Goal: Information Seeking & Learning: Learn about a topic

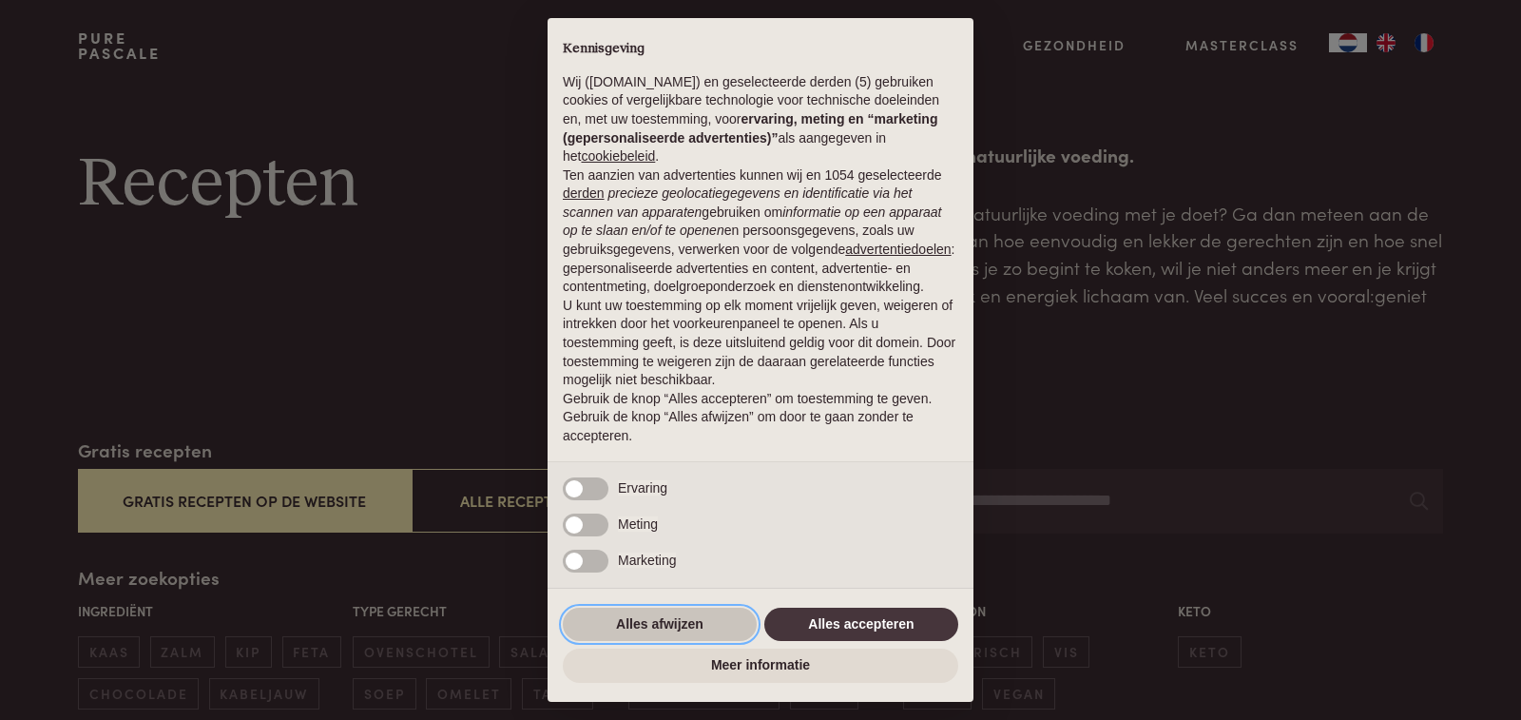
click at [657, 624] on button "Alles afwijzen" at bounding box center [660, 624] width 194 height 34
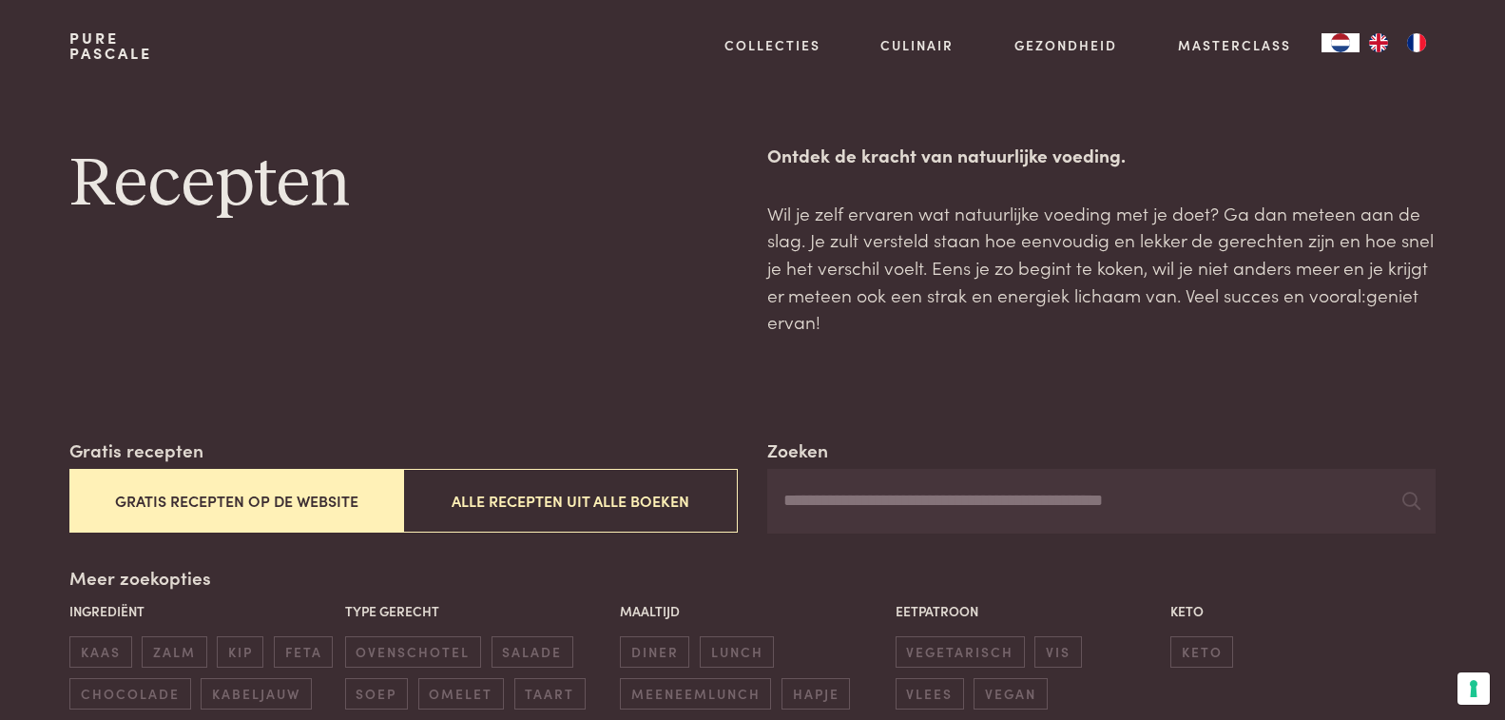
click at [262, 493] on button "Gratis recepten op de website" at bounding box center [236, 501] width 334 height 64
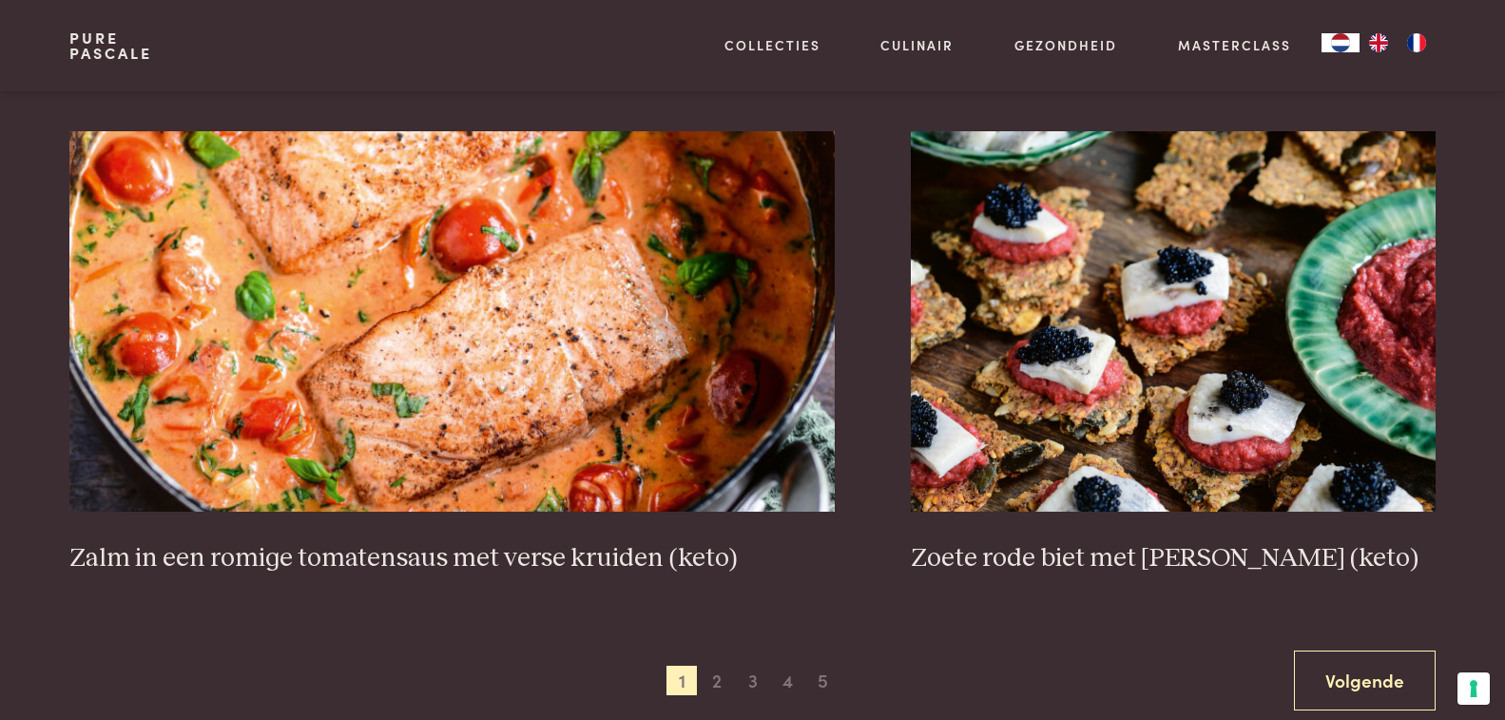
scroll to position [3383, 0]
click at [716, 677] on span "2" at bounding box center [716, 679] width 30 height 30
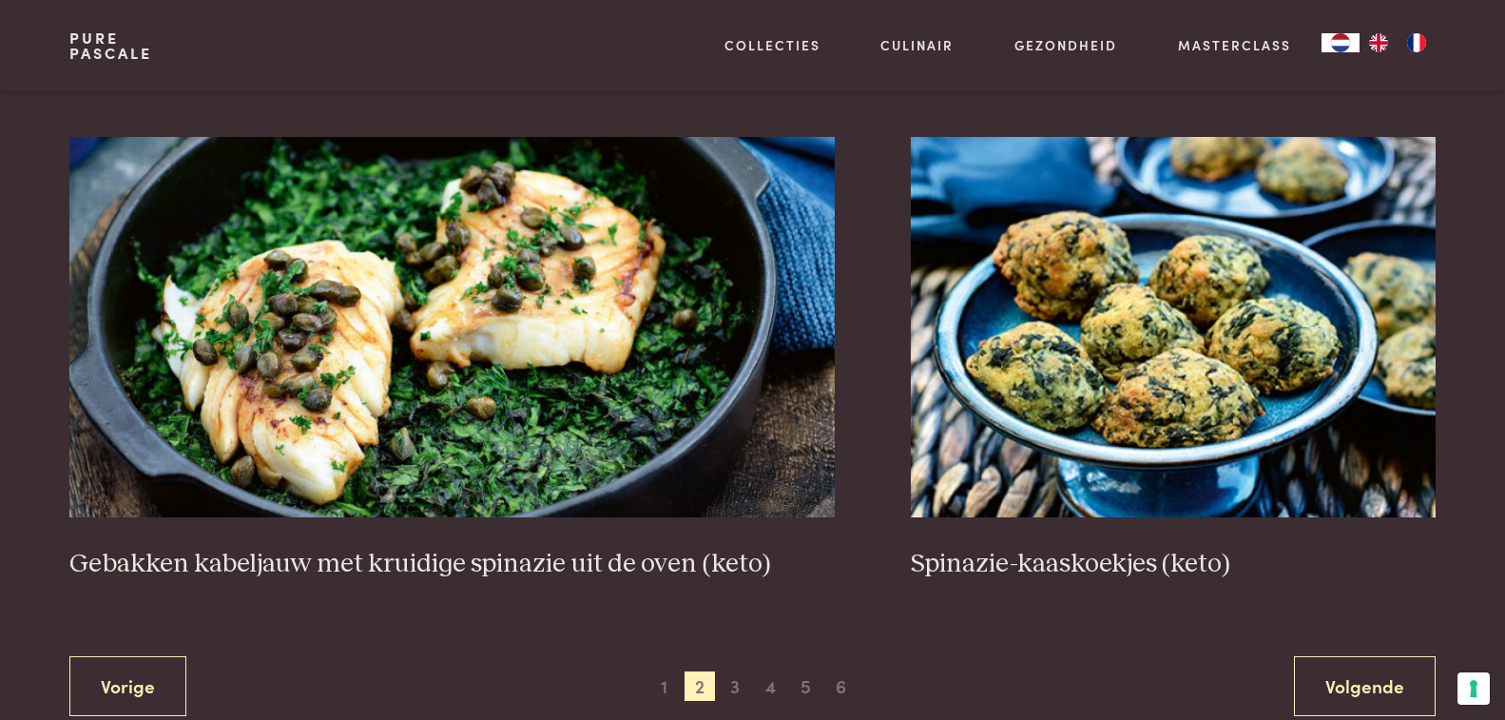
scroll to position [3383, 0]
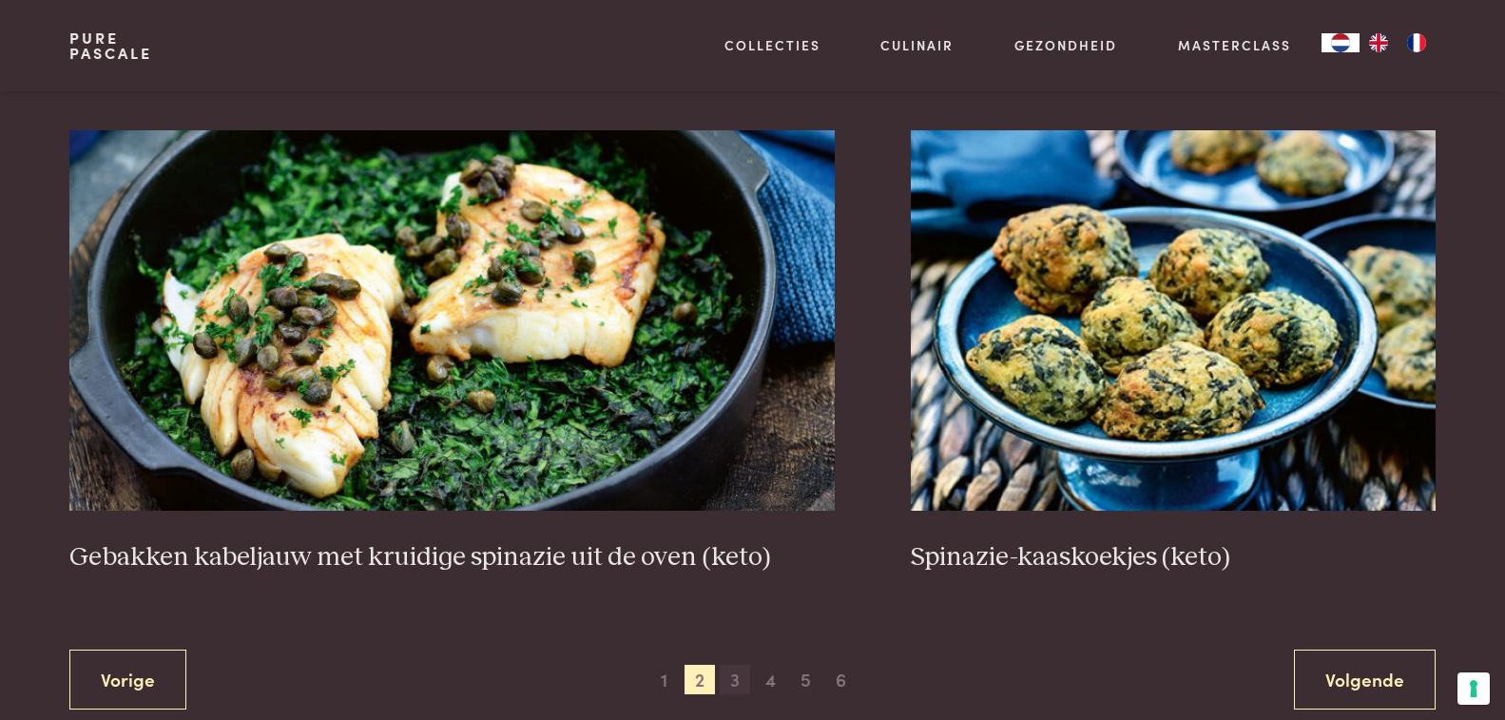
click at [732, 676] on span "3" at bounding box center [735, 679] width 30 height 30
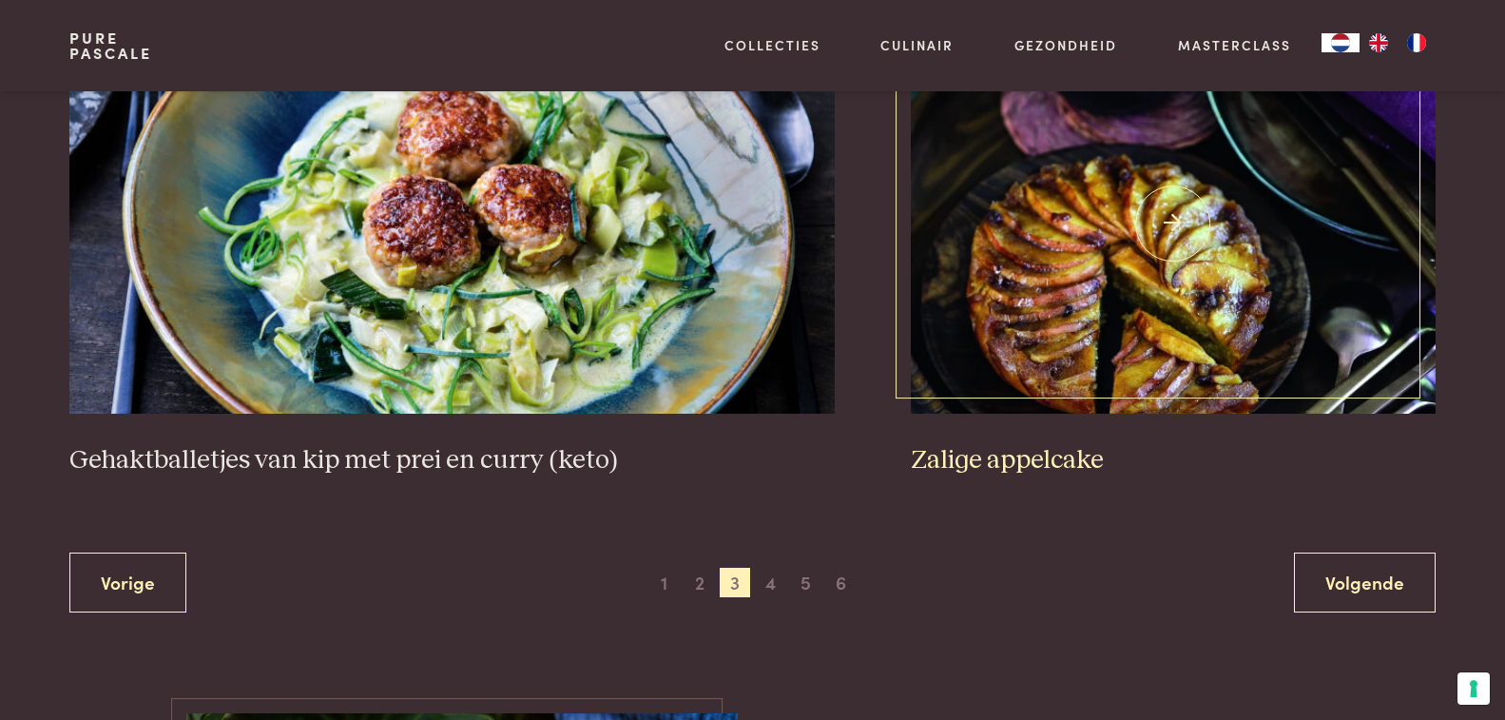
scroll to position [3573, 0]
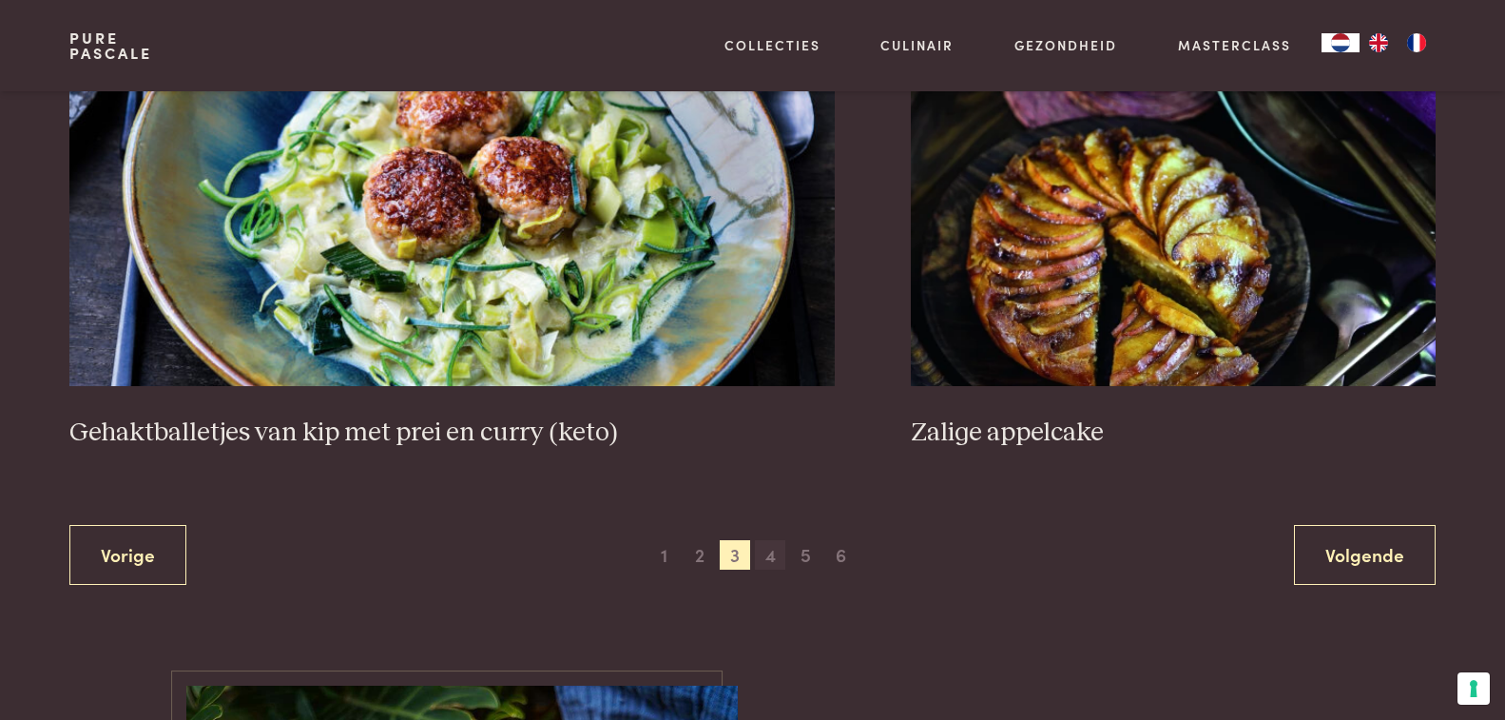
click at [765, 558] on span "4" at bounding box center [770, 555] width 30 height 30
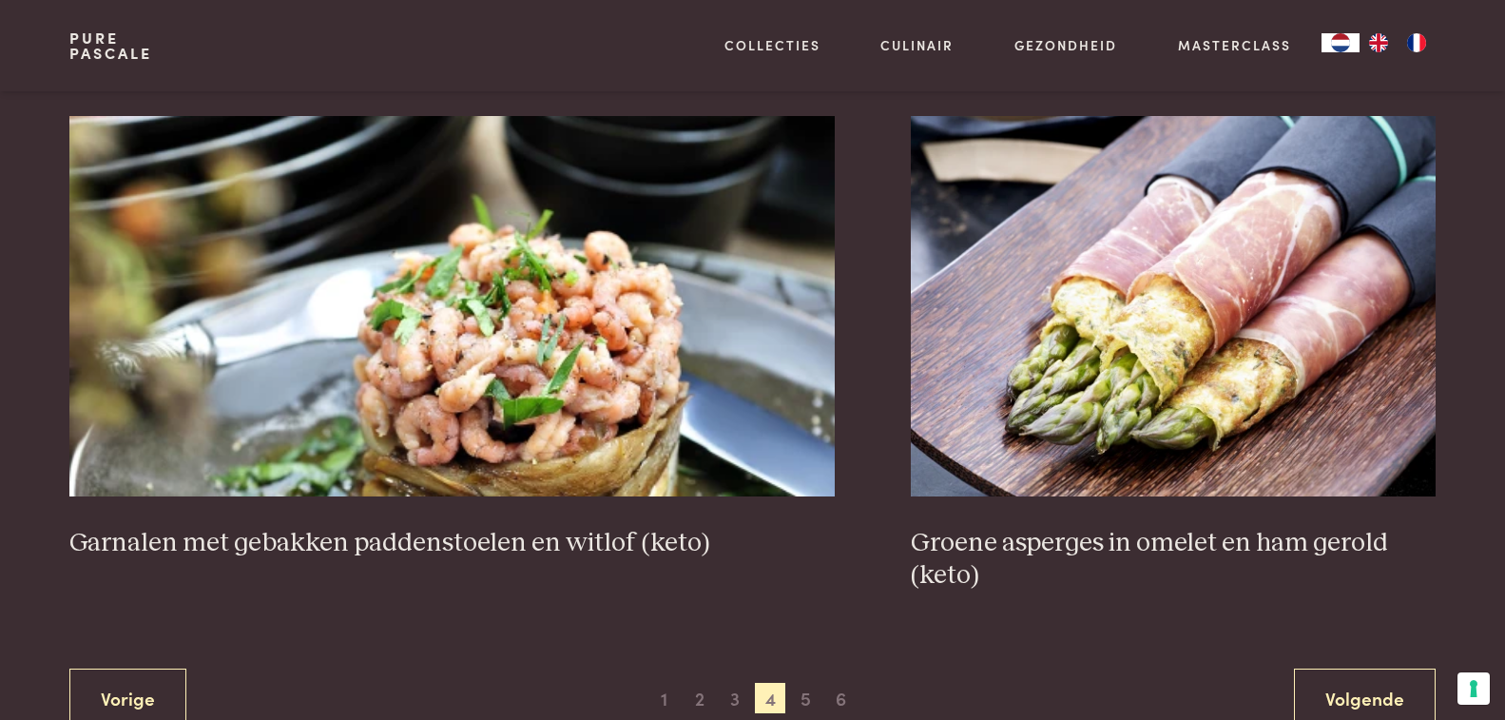
scroll to position [3573, 0]
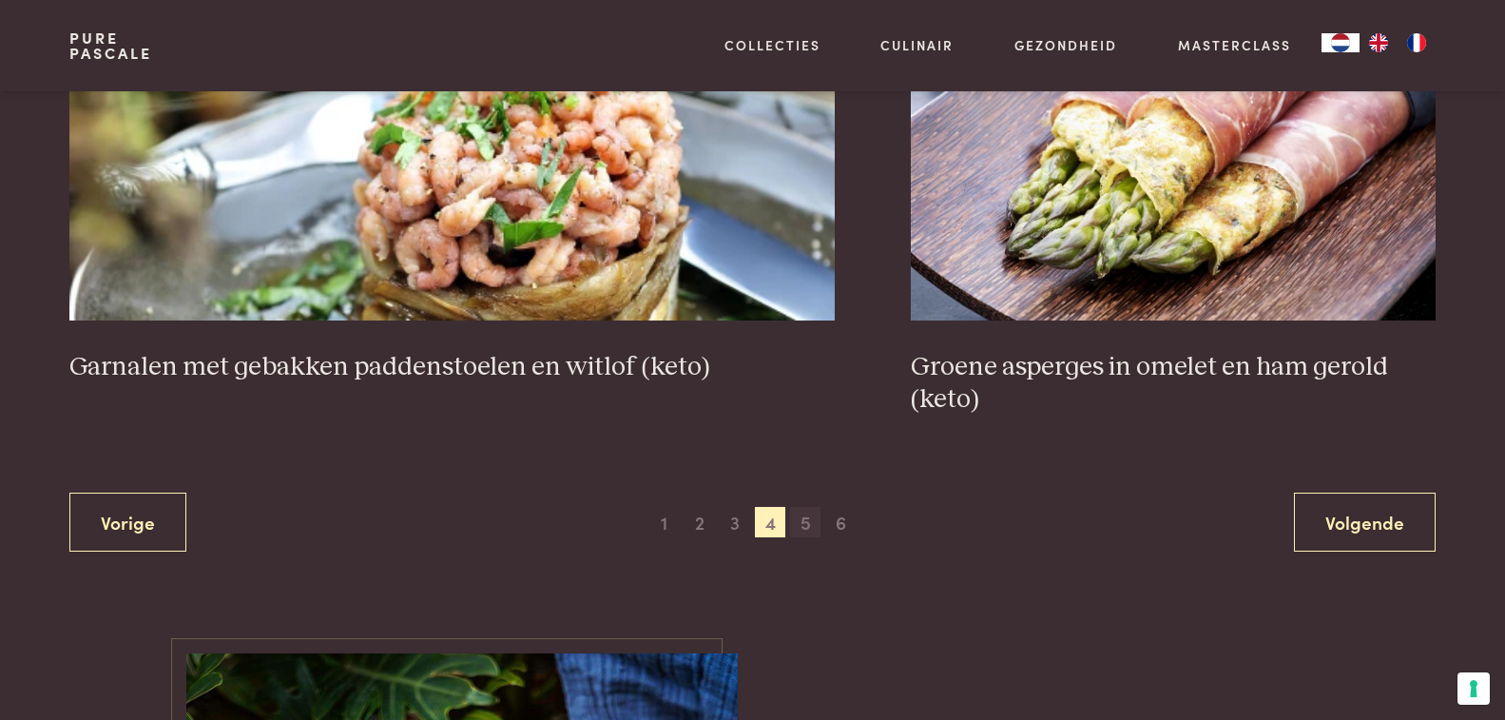
click at [801, 521] on span "5" at bounding box center [805, 522] width 30 height 30
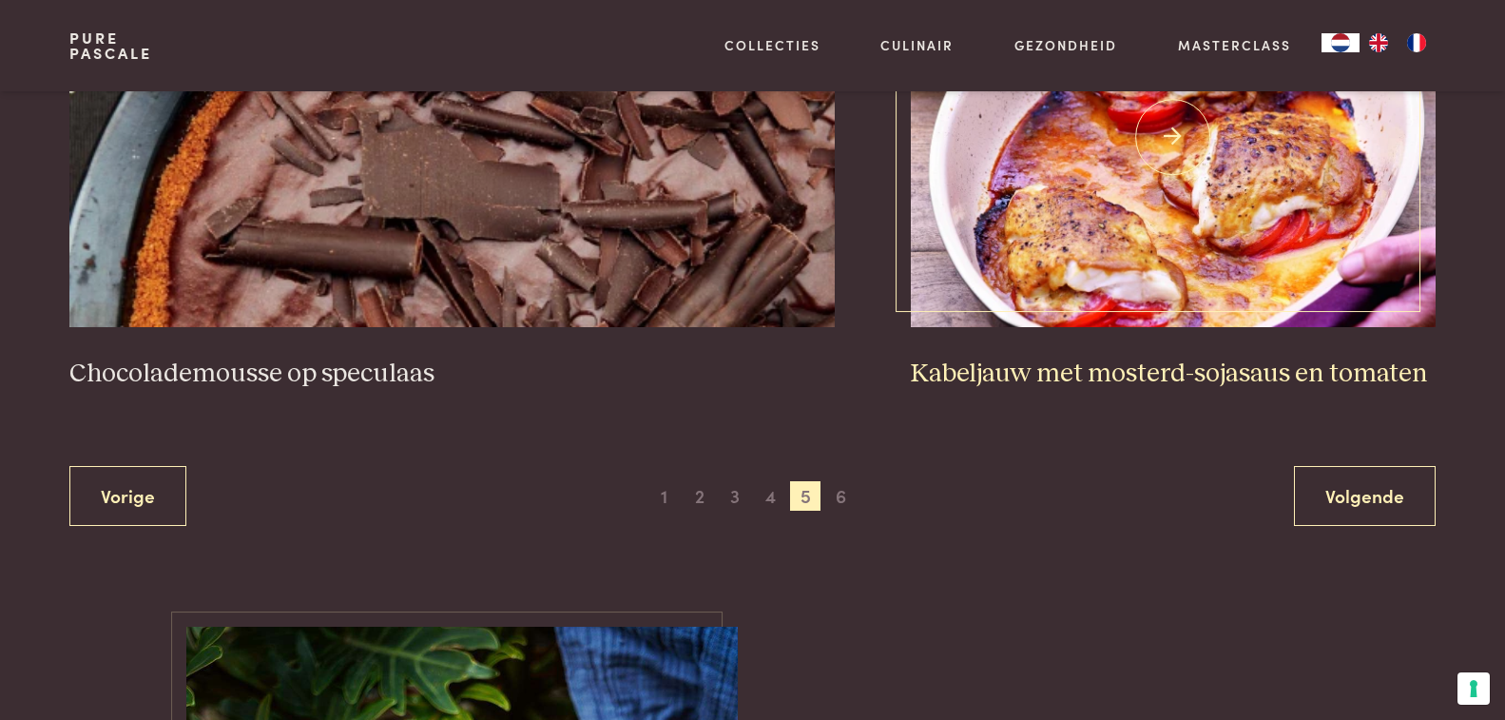
scroll to position [3573, 0]
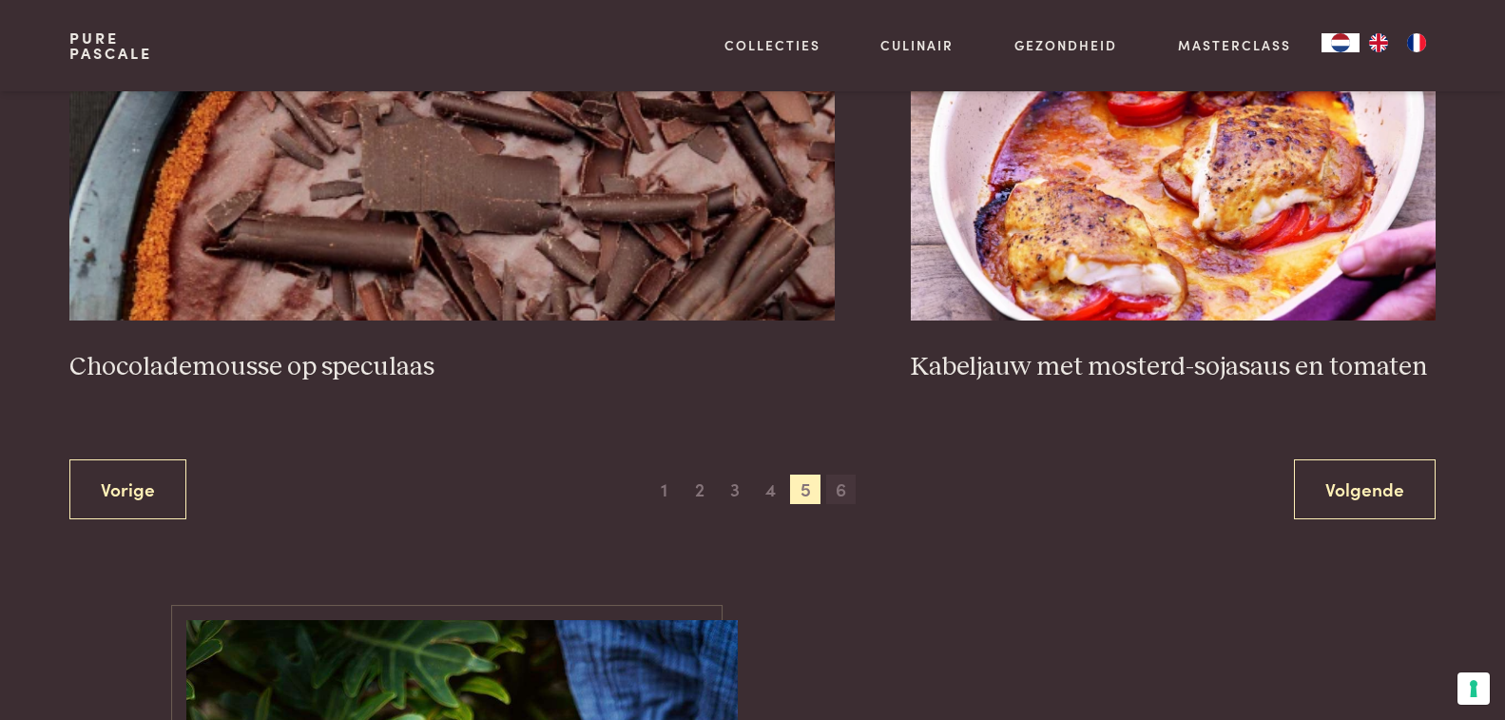
click at [838, 488] on span "6" at bounding box center [841, 489] width 30 height 30
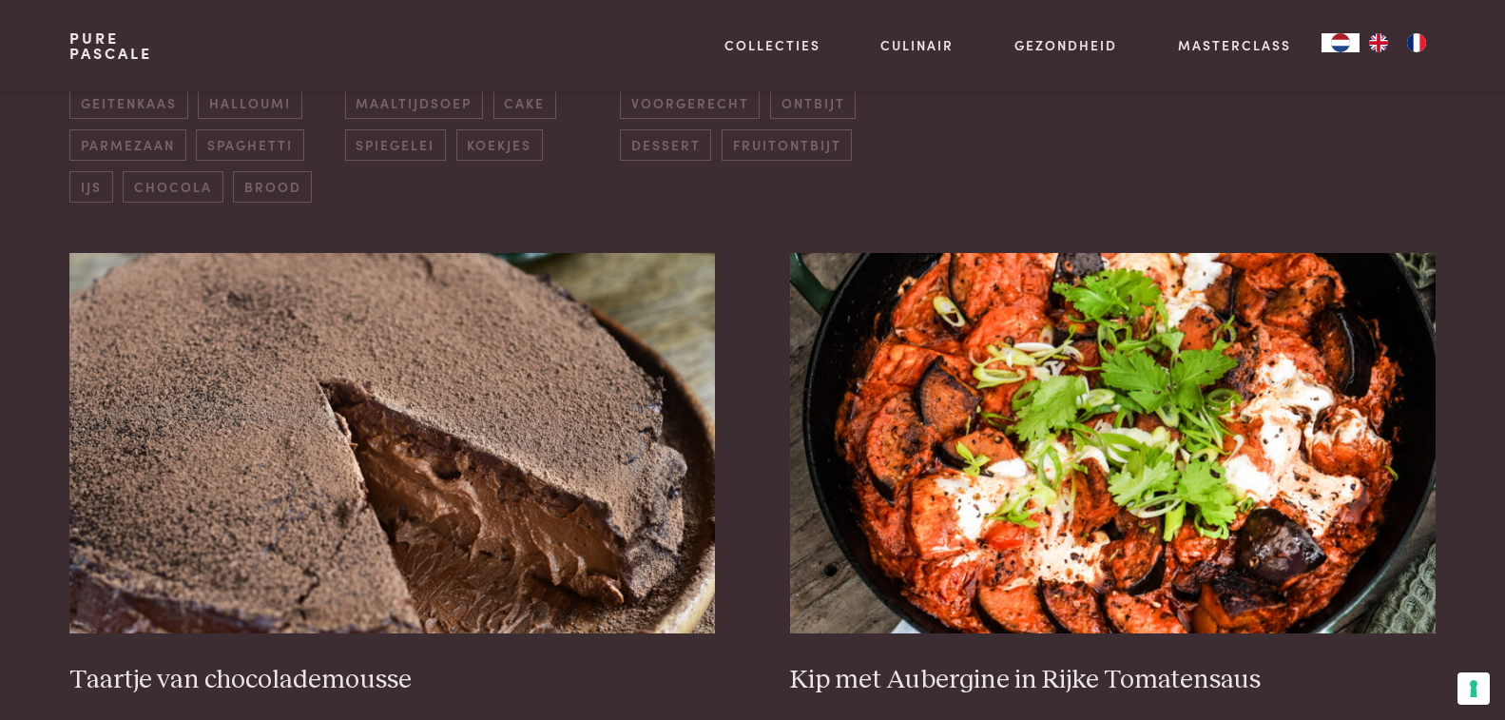
scroll to position [626, 0]
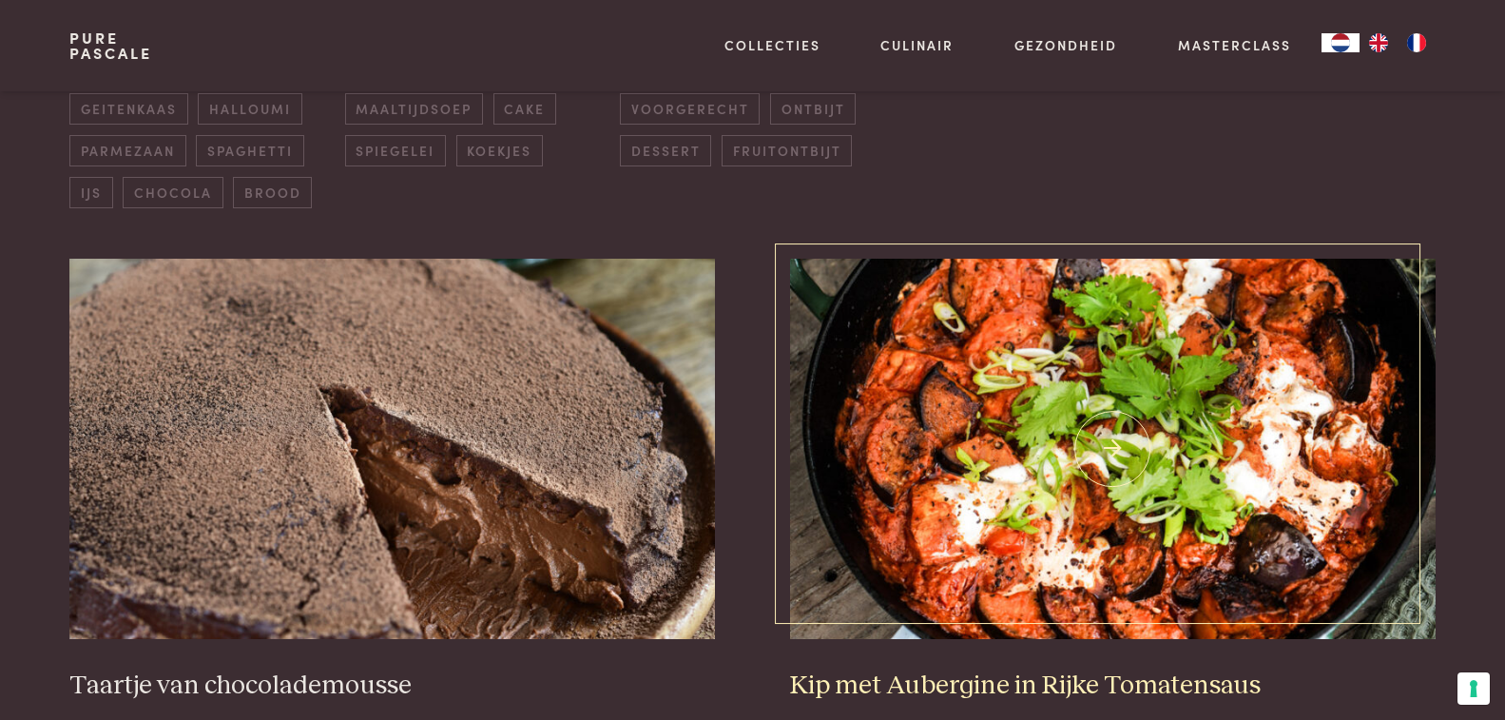
click at [1110, 484] on img at bounding box center [1112, 449] width 644 height 380
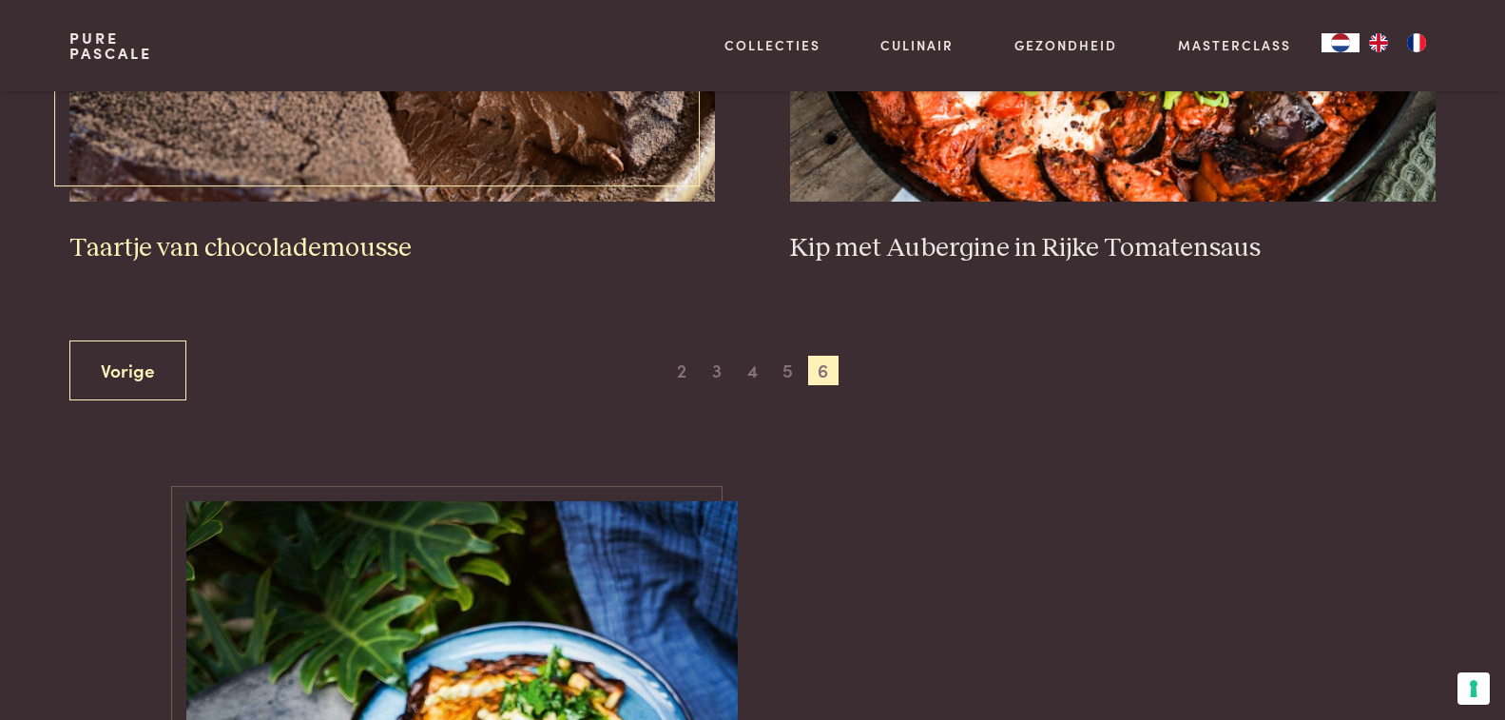
scroll to position [1102, 0]
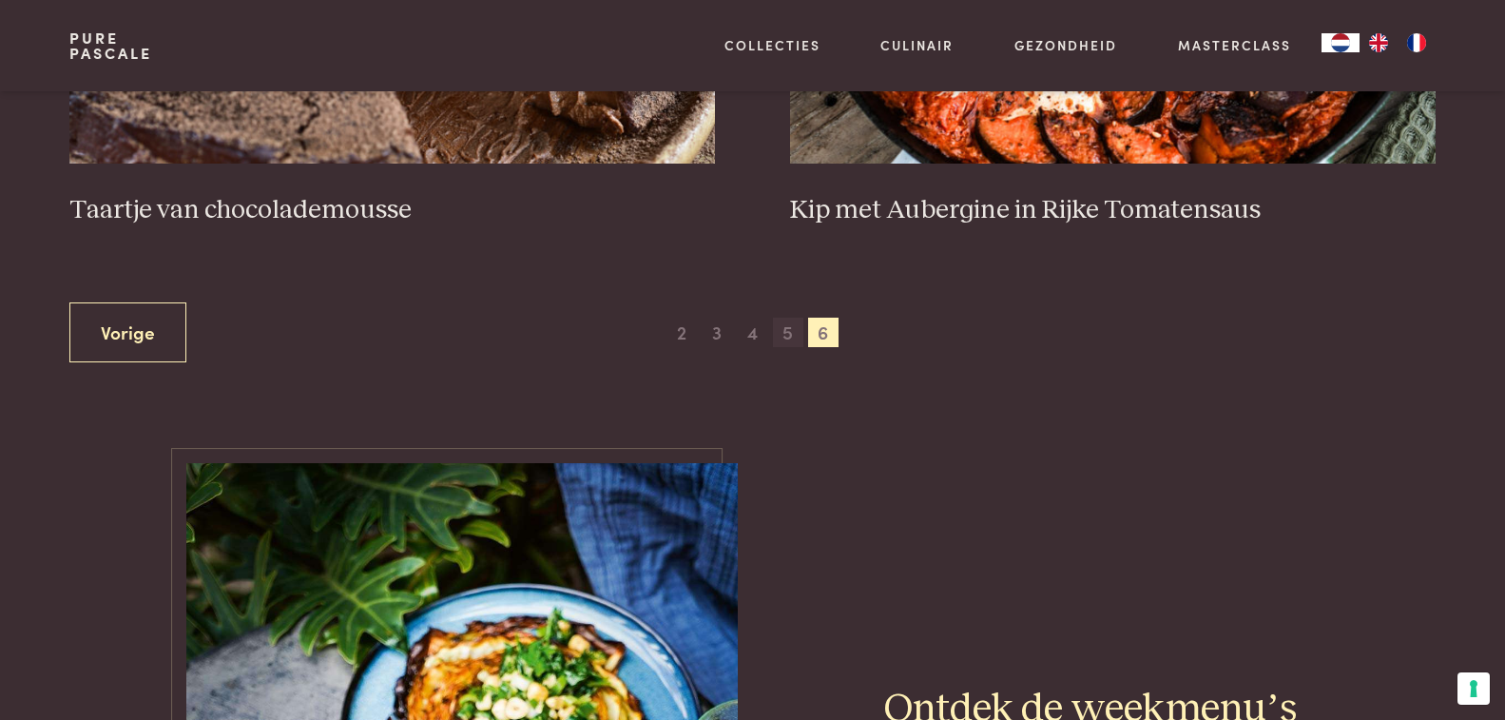
click at [785, 336] on span "5" at bounding box center [788, 332] width 30 height 30
click at [790, 331] on span "5" at bounding box center [788, 332] width 30 height 30
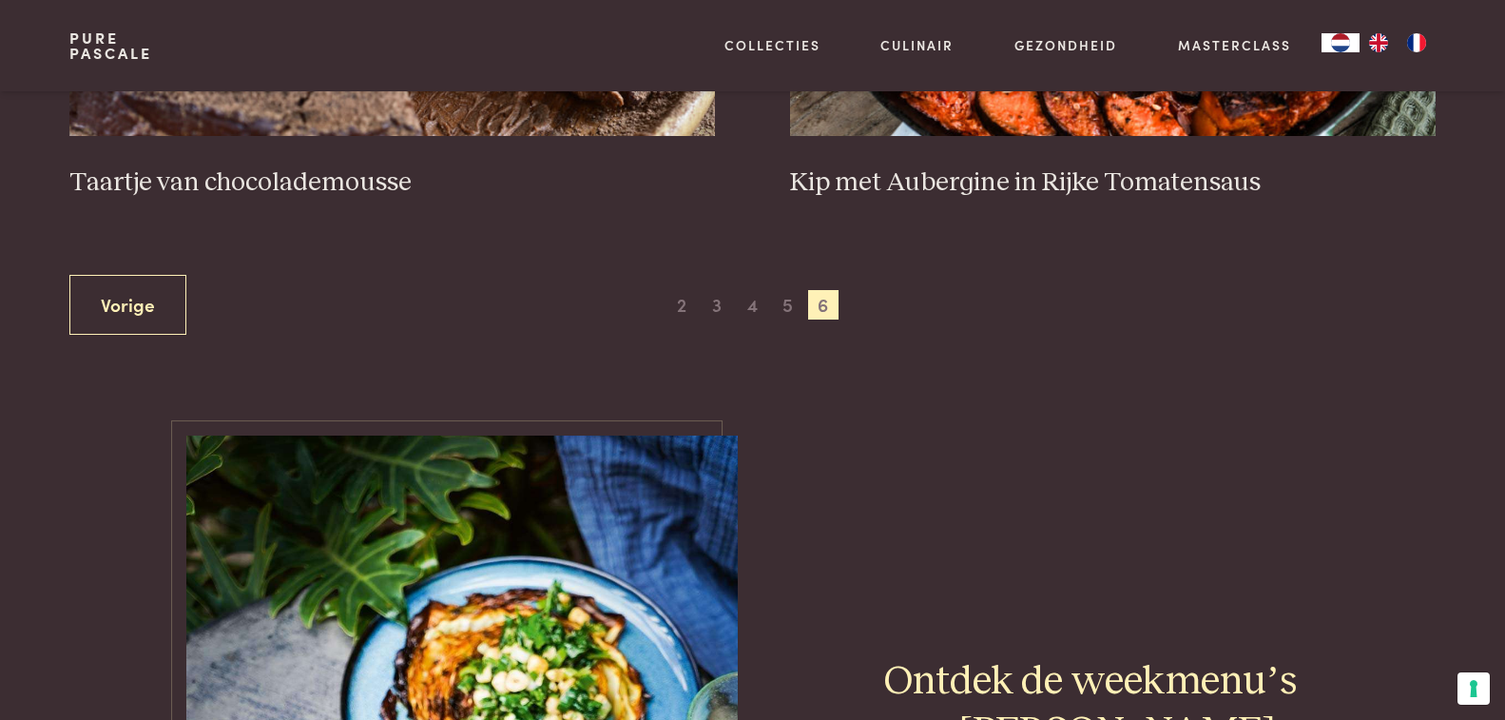
scroll to position [1197, 0]
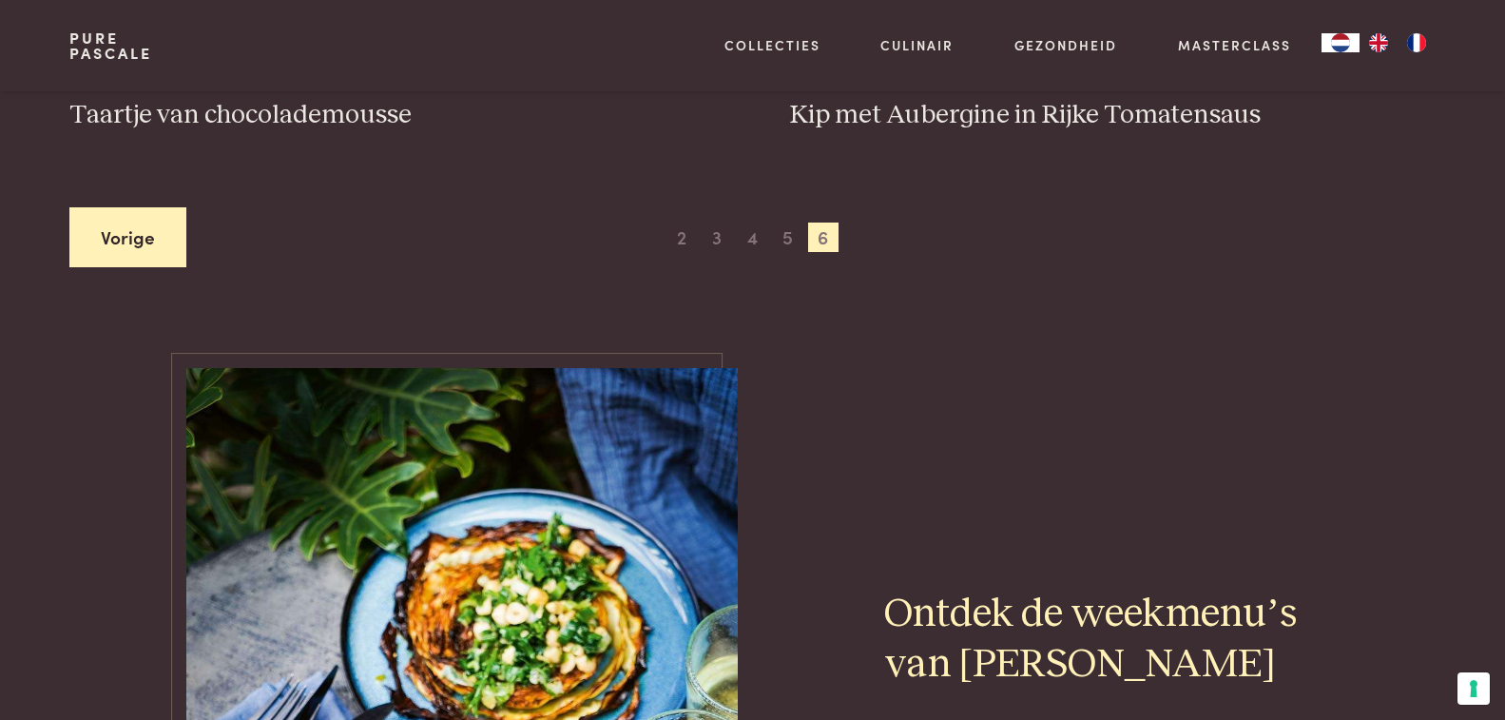
click at [112, 243] on link "Vorige" at bounding box center [127, 237] width 117 height 60
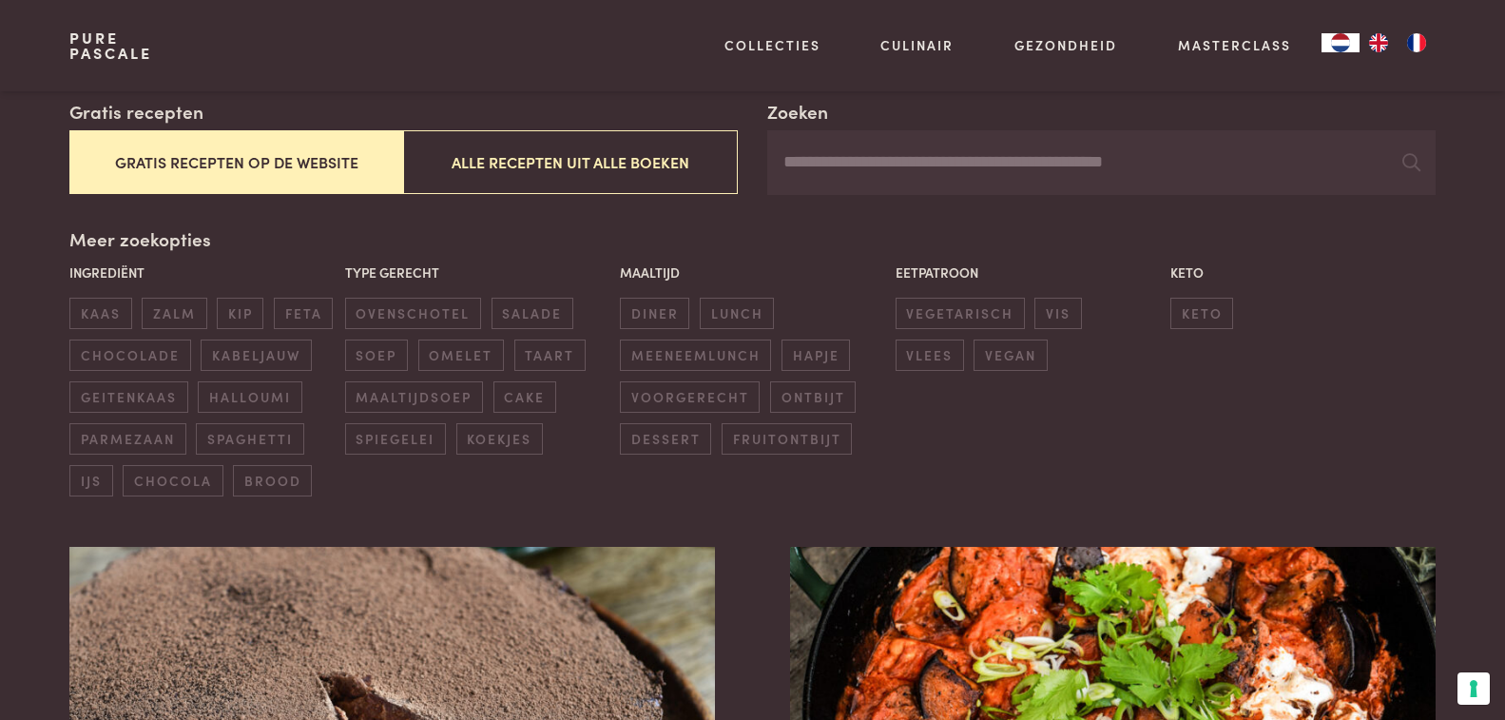
scroll to position [246, 0]
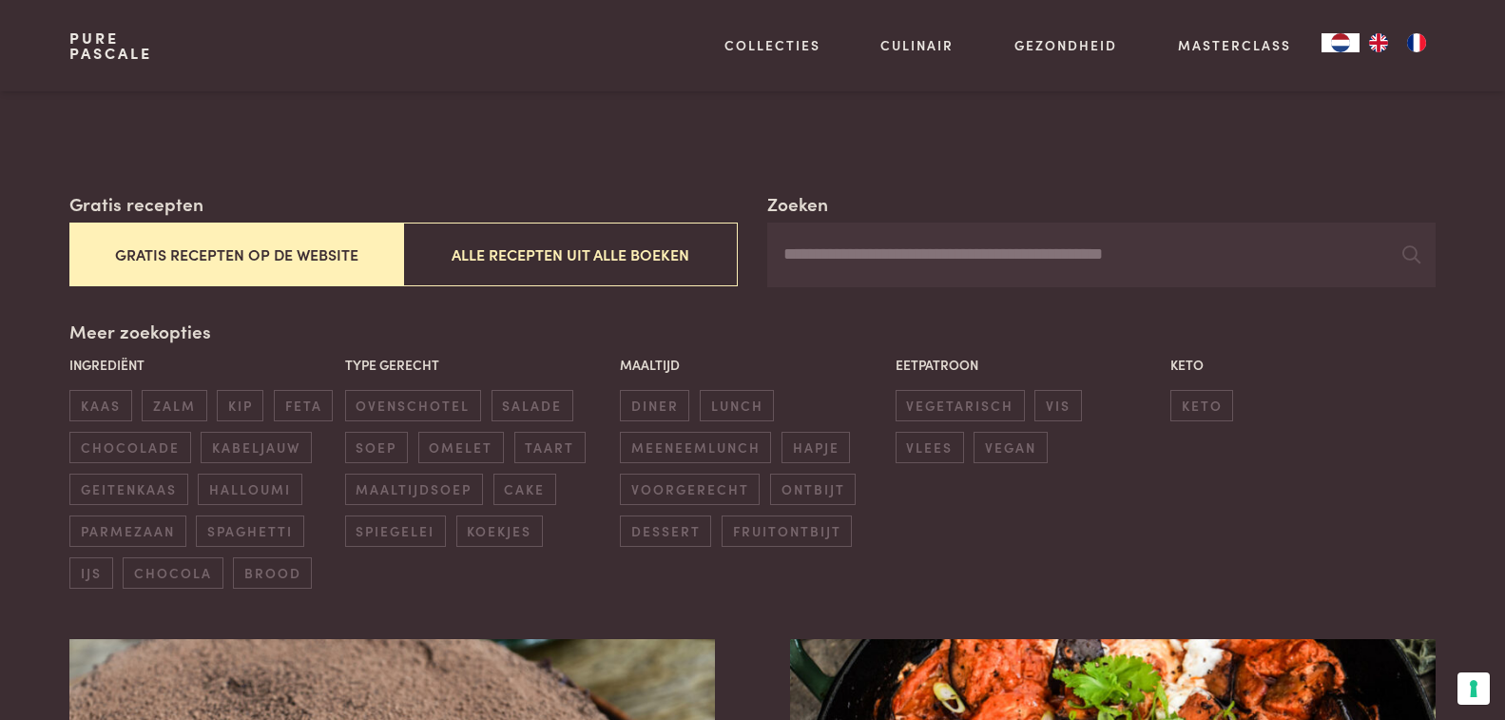
click at [242, 250] on button "Gratis recepten op de website" at bounding box center [236, 254] width 334 height 64
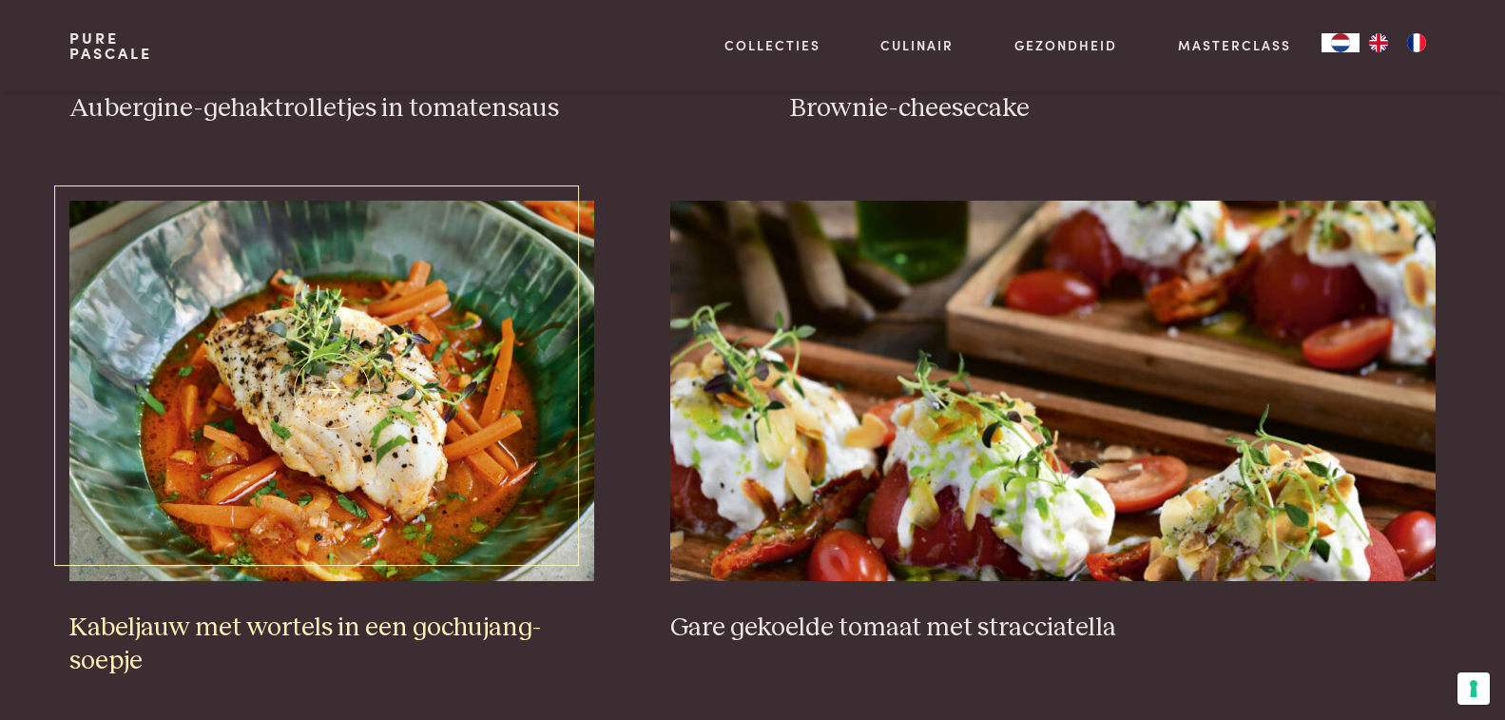
scroll to position [1197, 0]
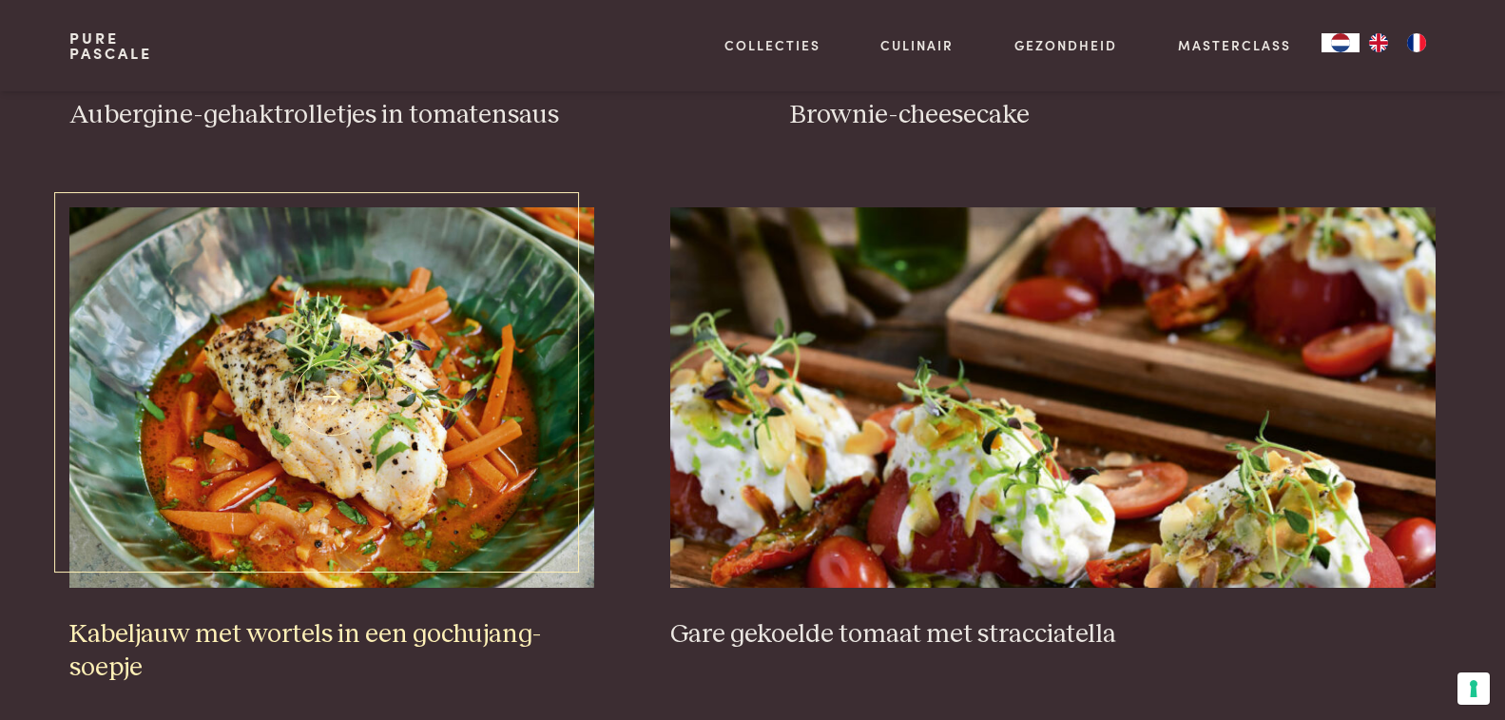
click at [372, 493] on img at bounding box center [331, 397] width 525 height 380
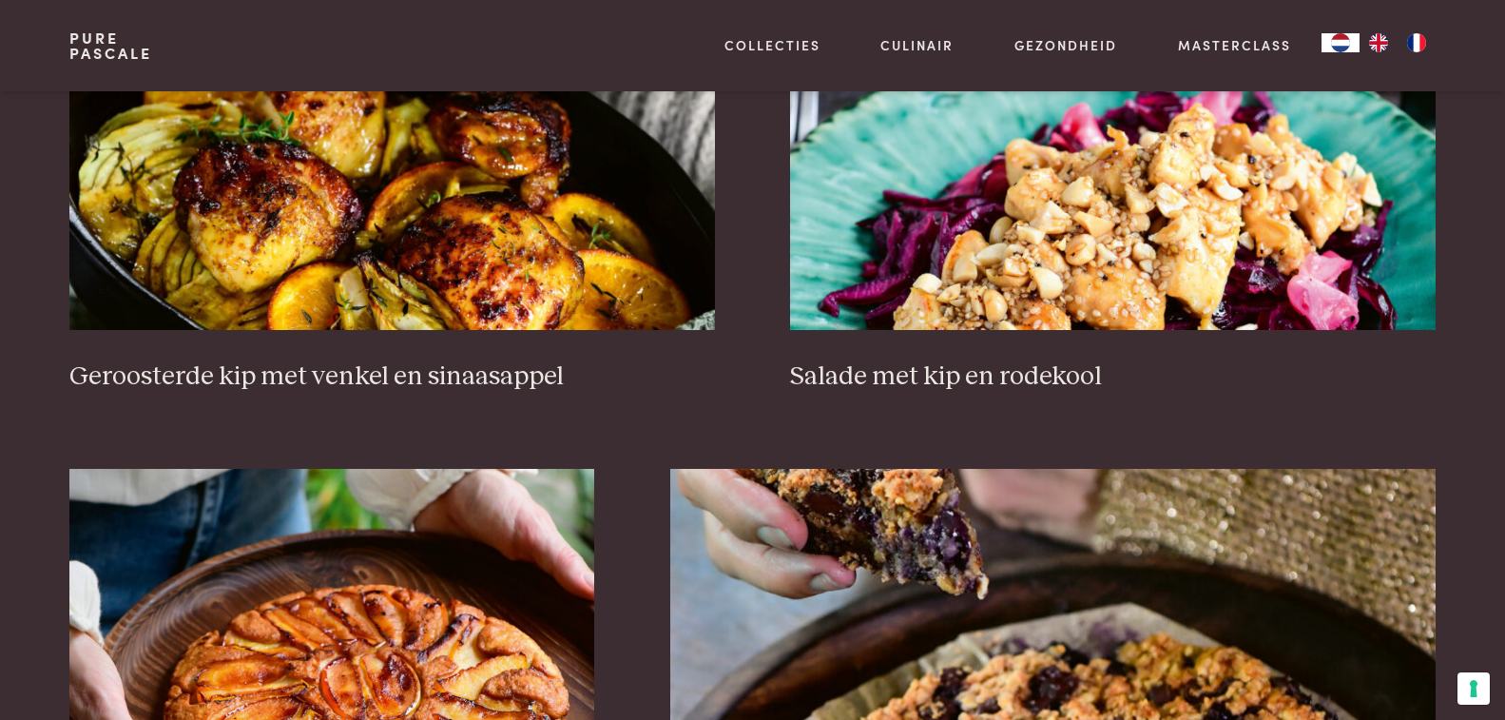
scroll to position [2527, 0]
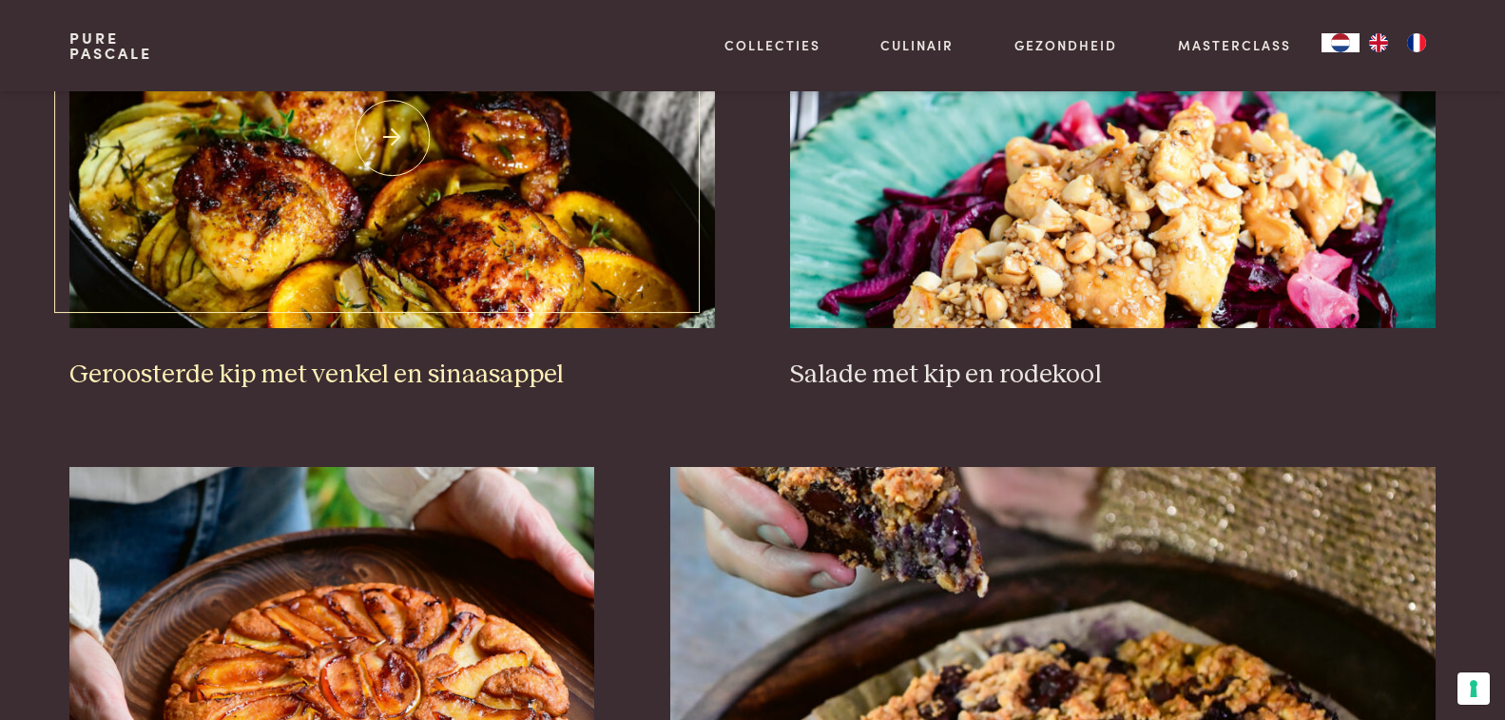
click at [520, 237] on img at bounding box center [391, 138] width 644 height 380
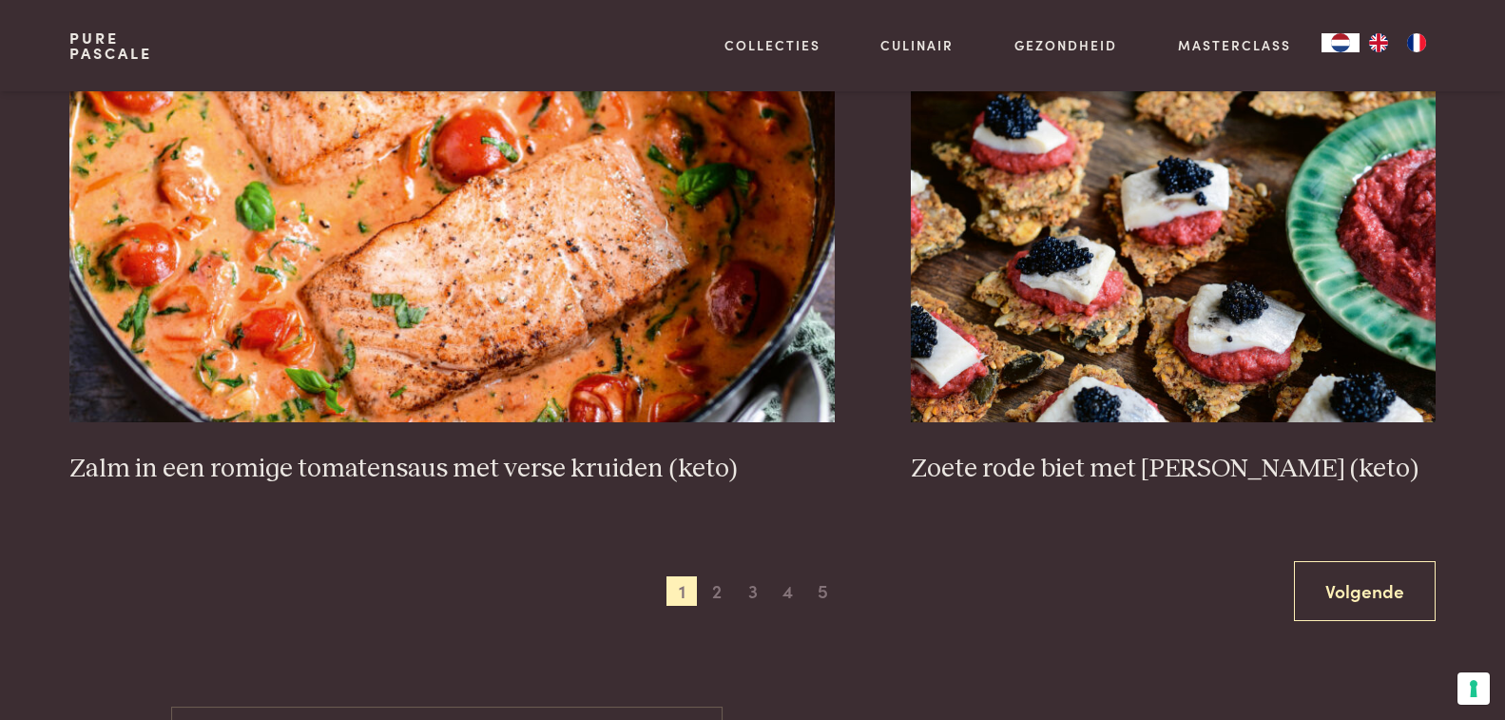
scroll to position [3478, 0]
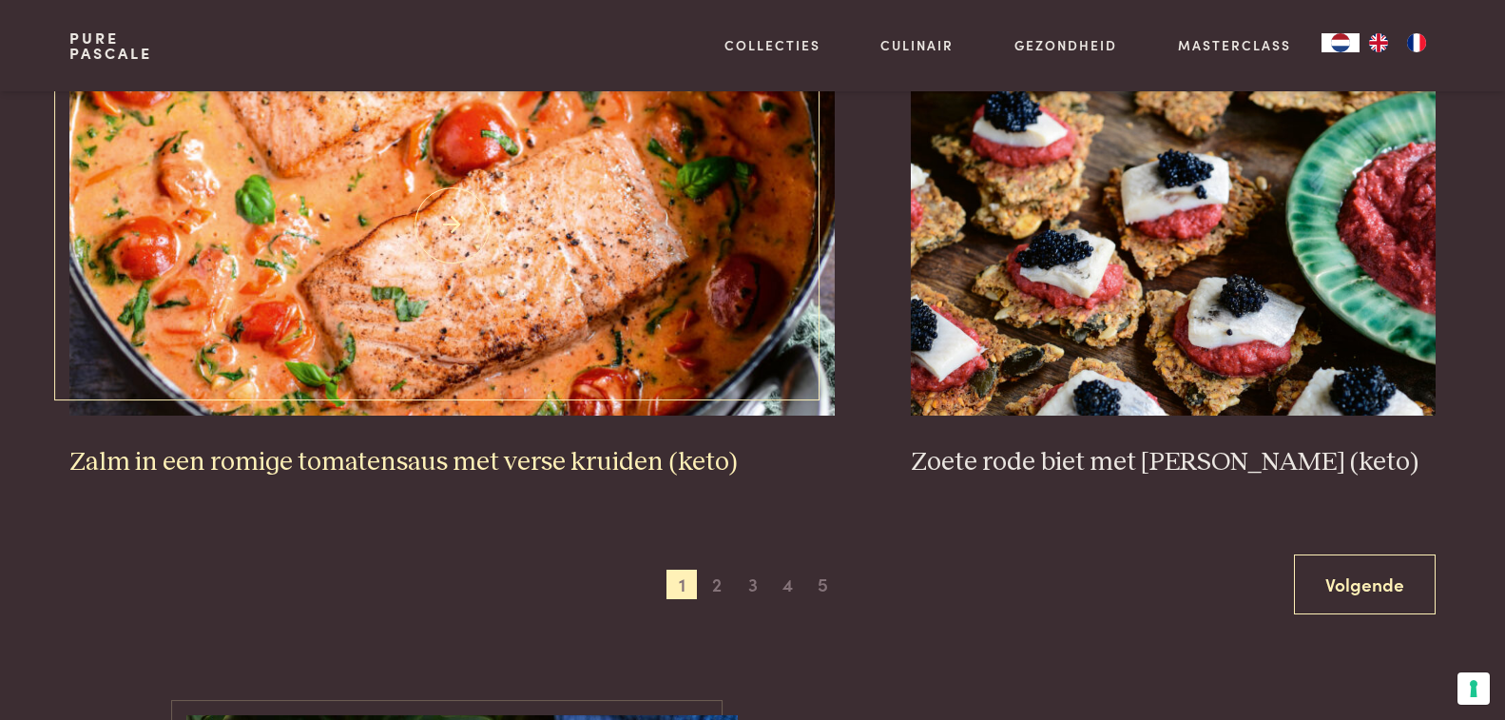
click at [513, 383] on img at bounding box center [451, 225] width 765 height 380
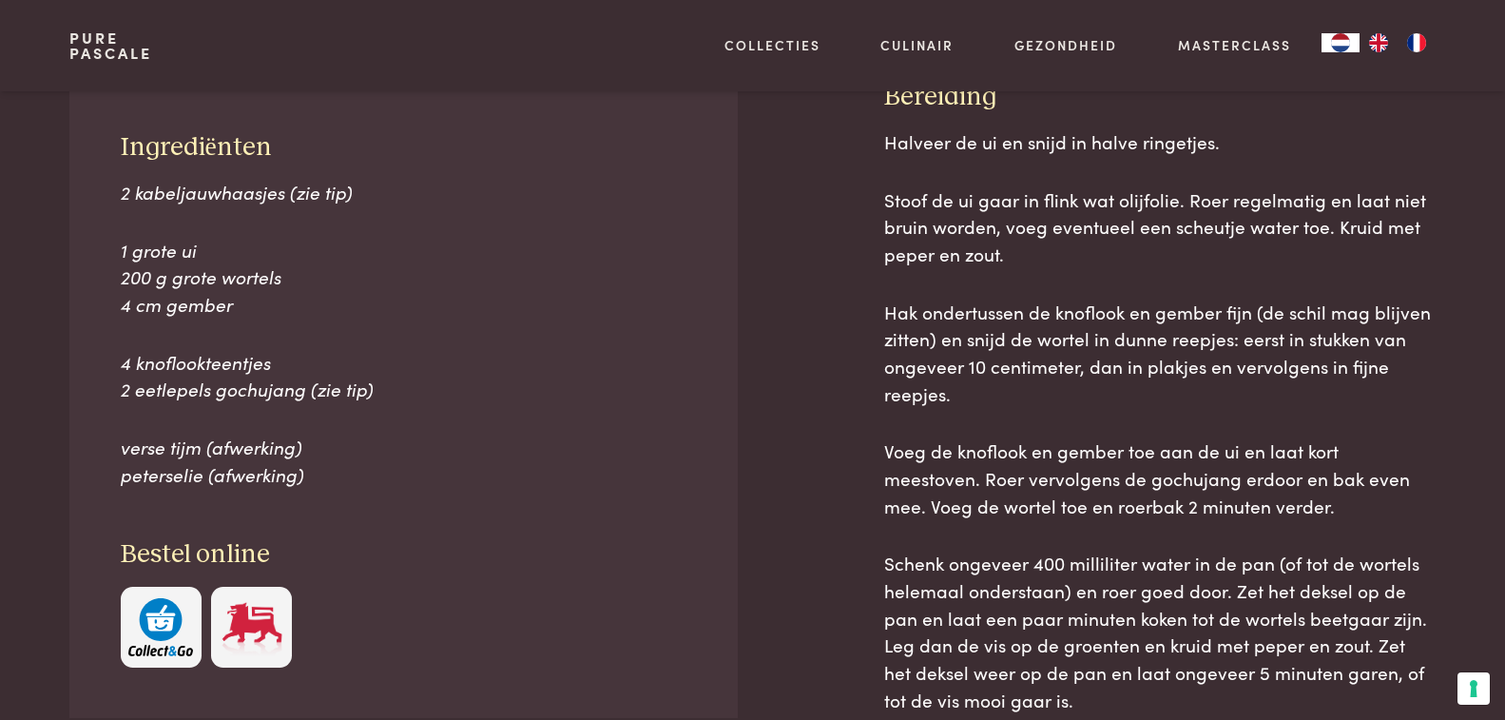
scroll to position [950, 0]
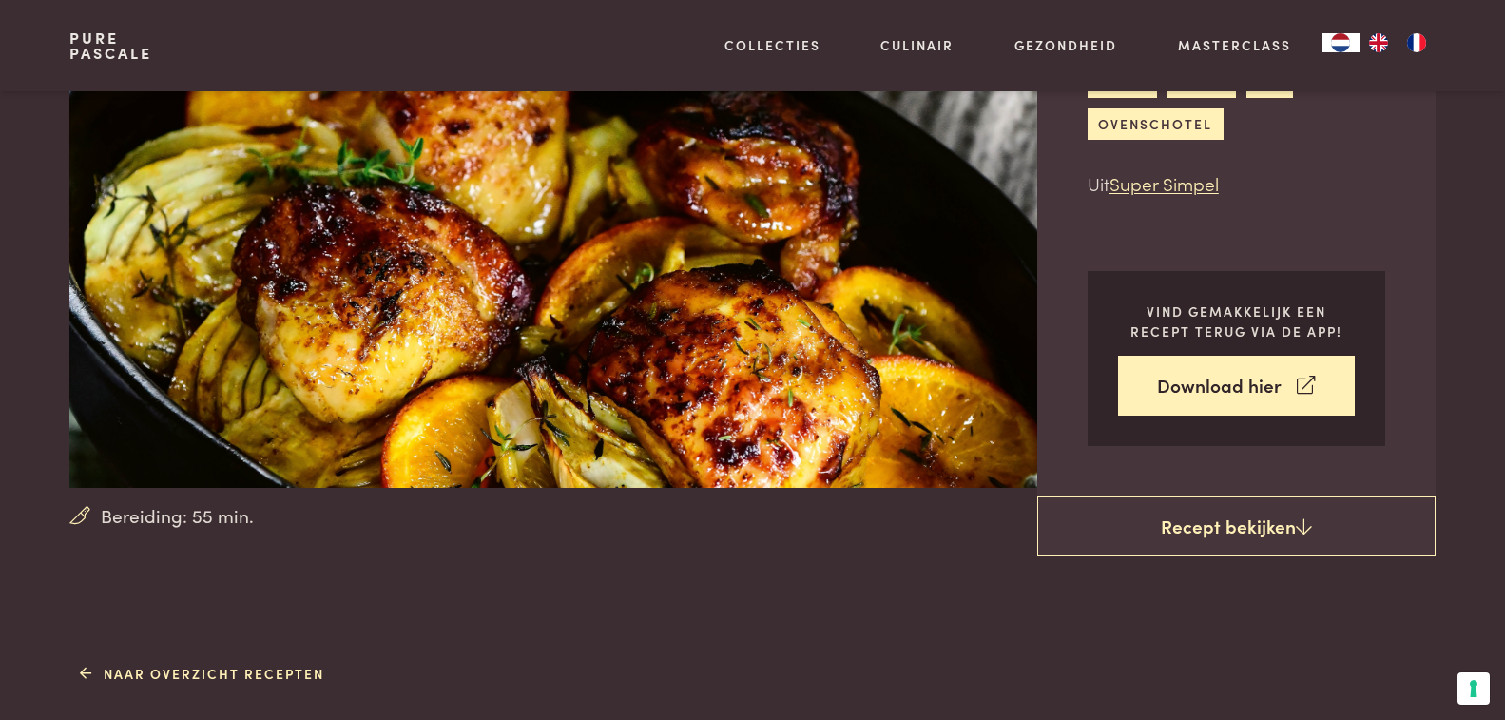
scroll to position [190, 0]
